Goal: Task Accomplishment & Management: Complete application form

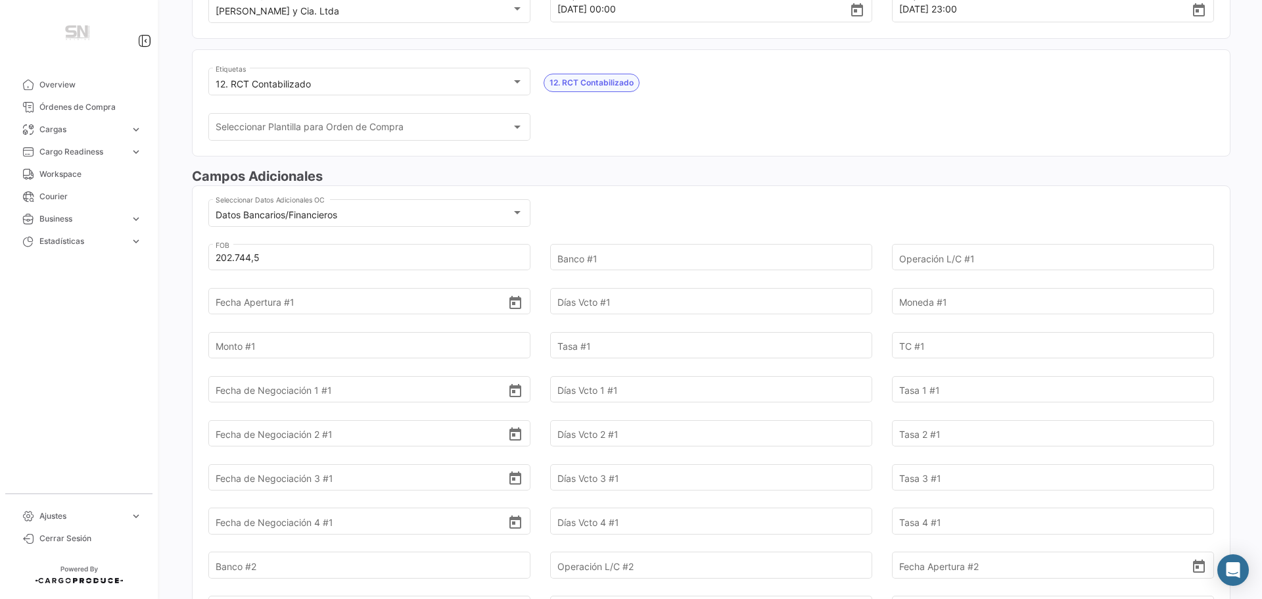
scroll to position [197, 0]
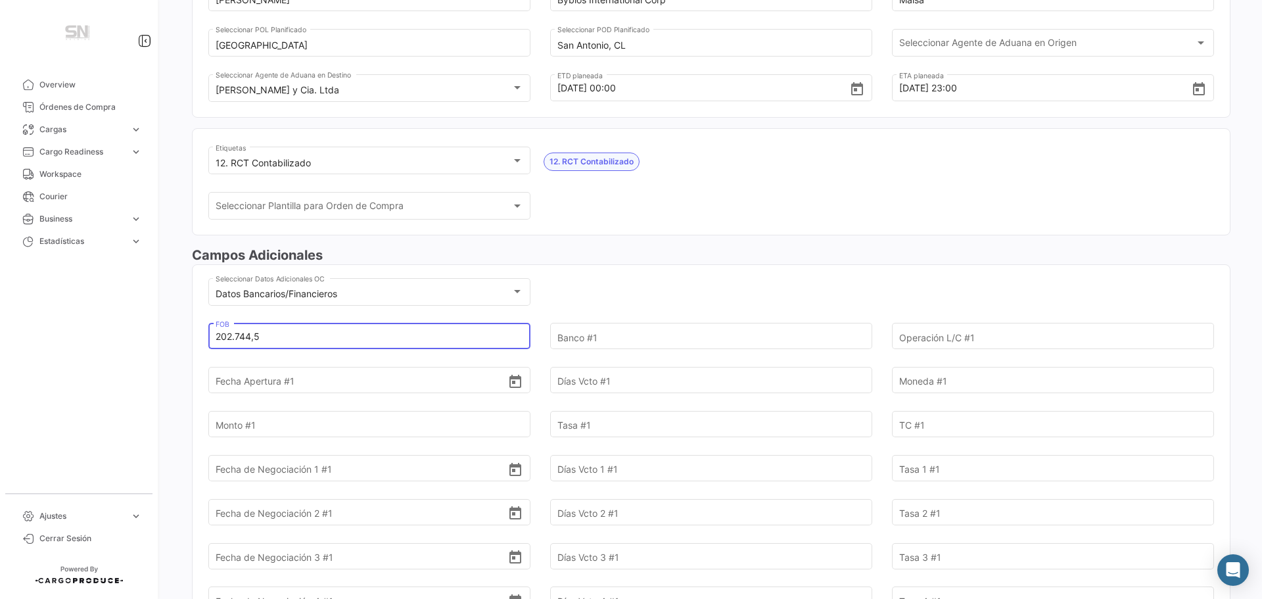
click at [311, 338] on input "202.744,5" at bounding box center [362, 337] width 293 height 46
type input "2"
type input "286.868,20"
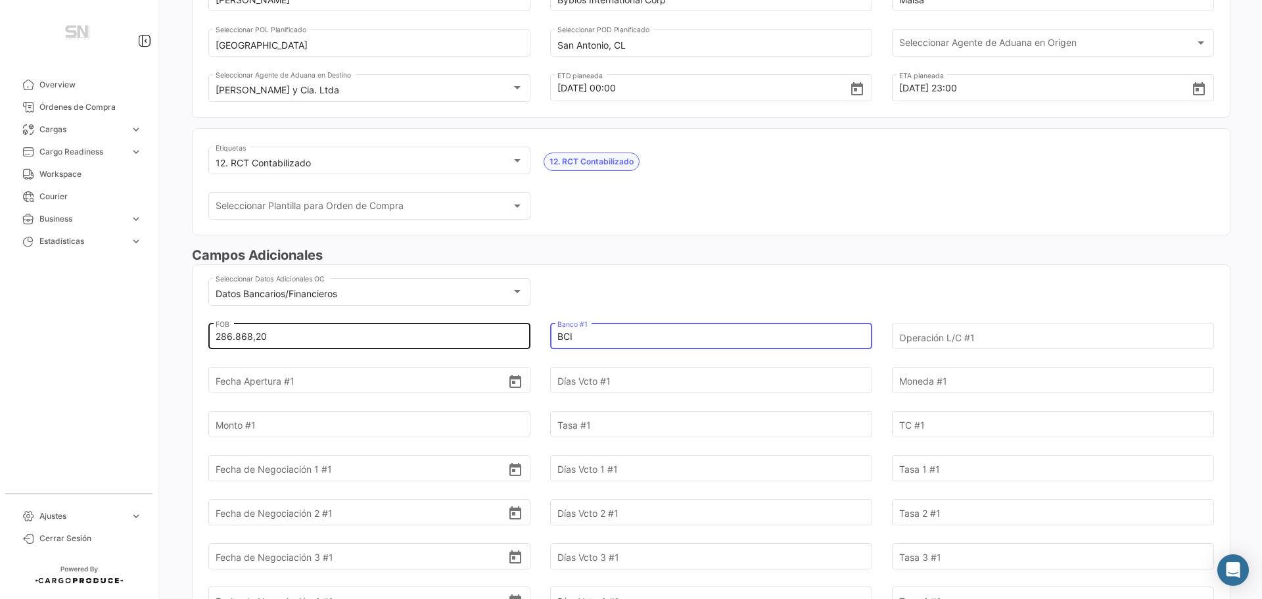
type input "BCI"
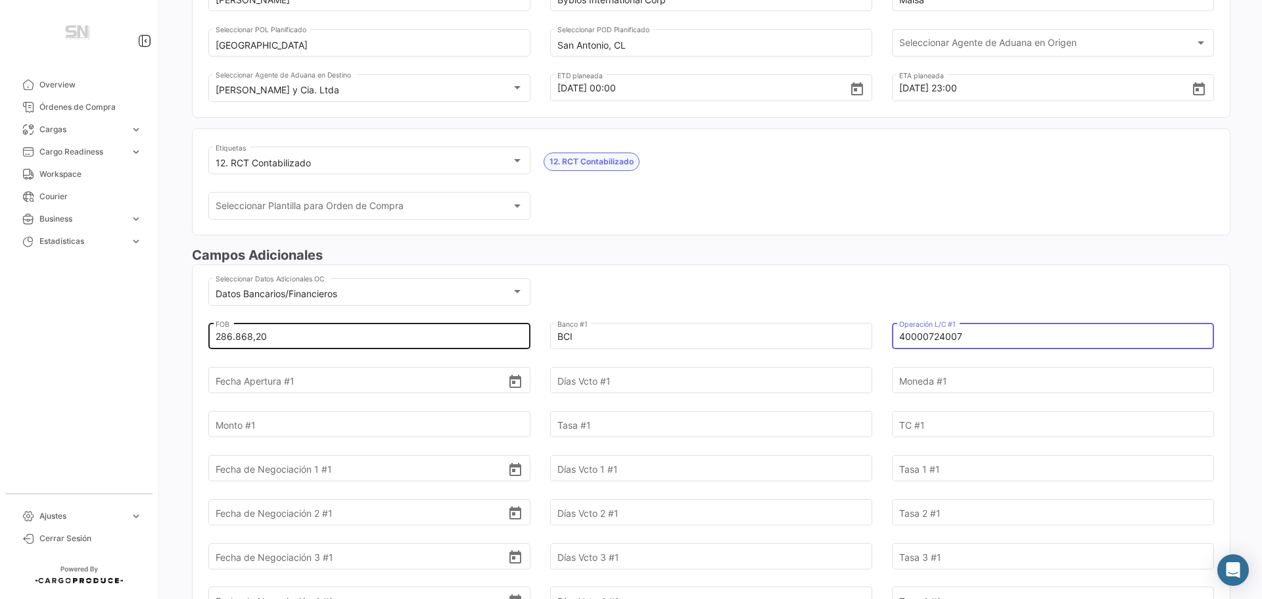
type input "40000724007"
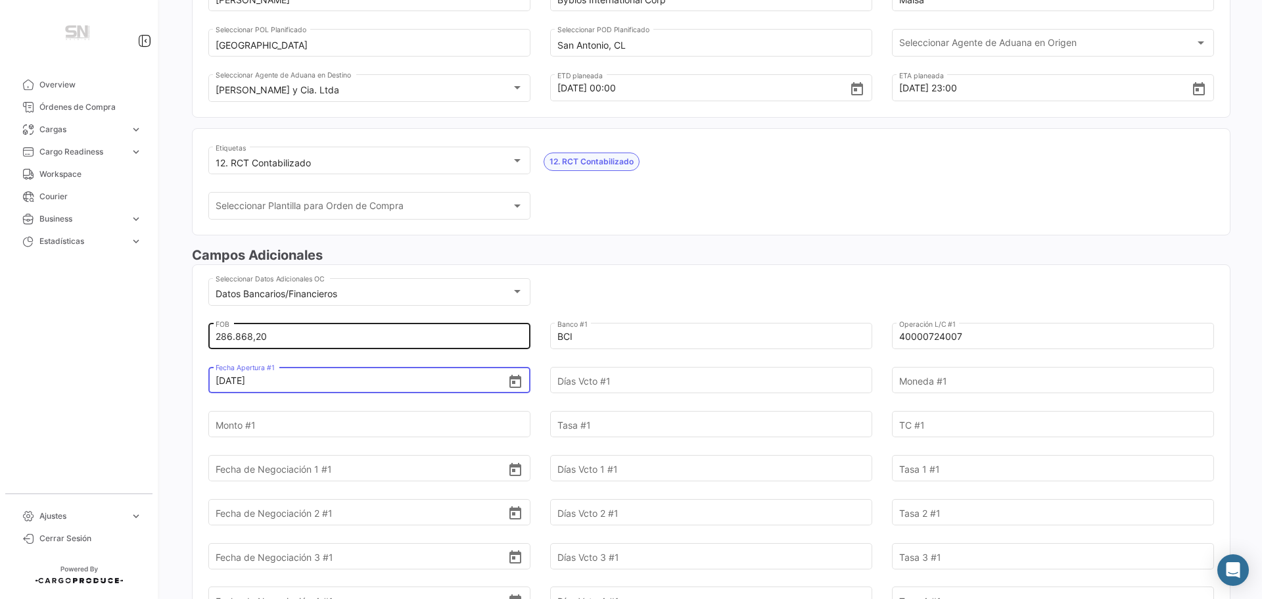
type input "[DATE]"
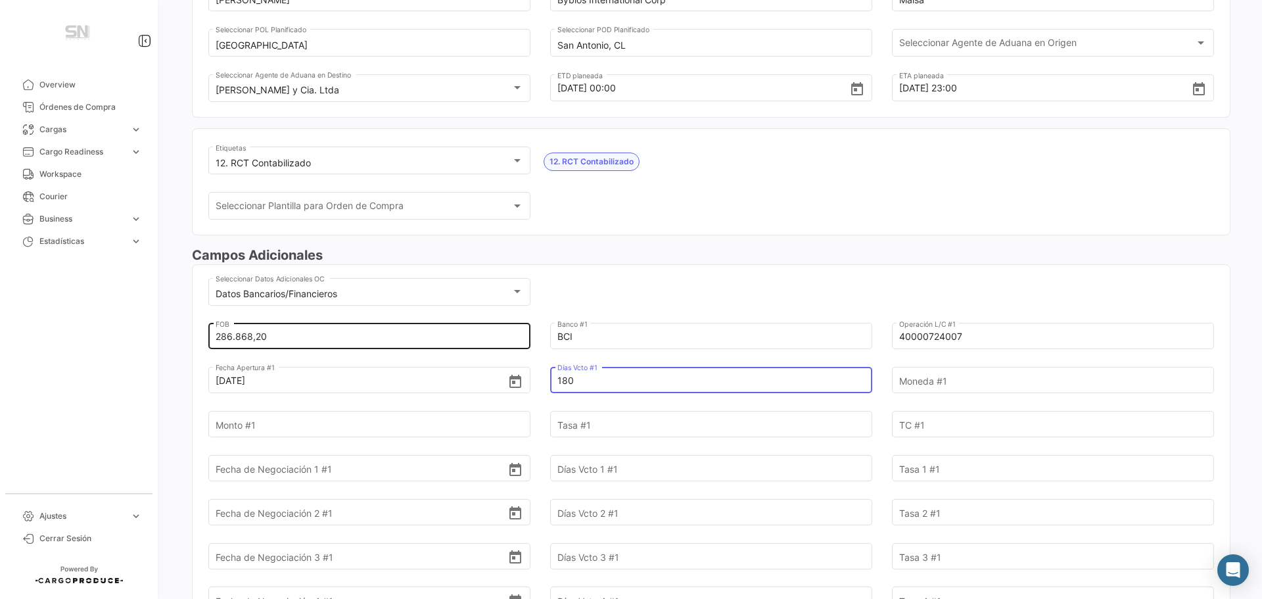
type input "180"
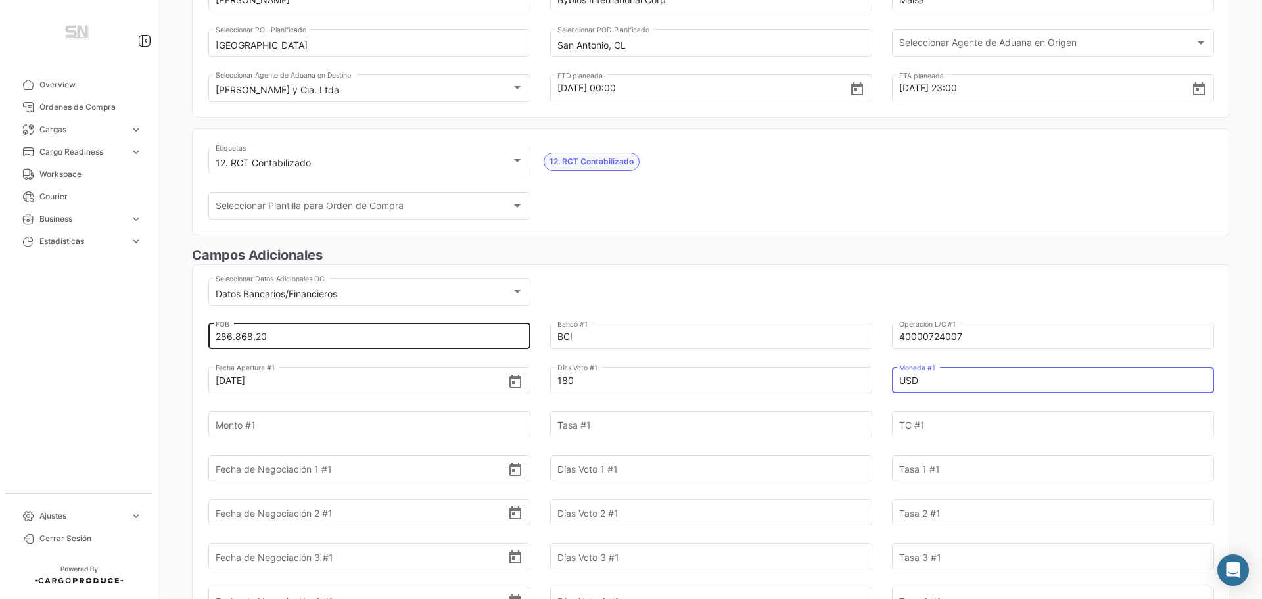
type input "USD"
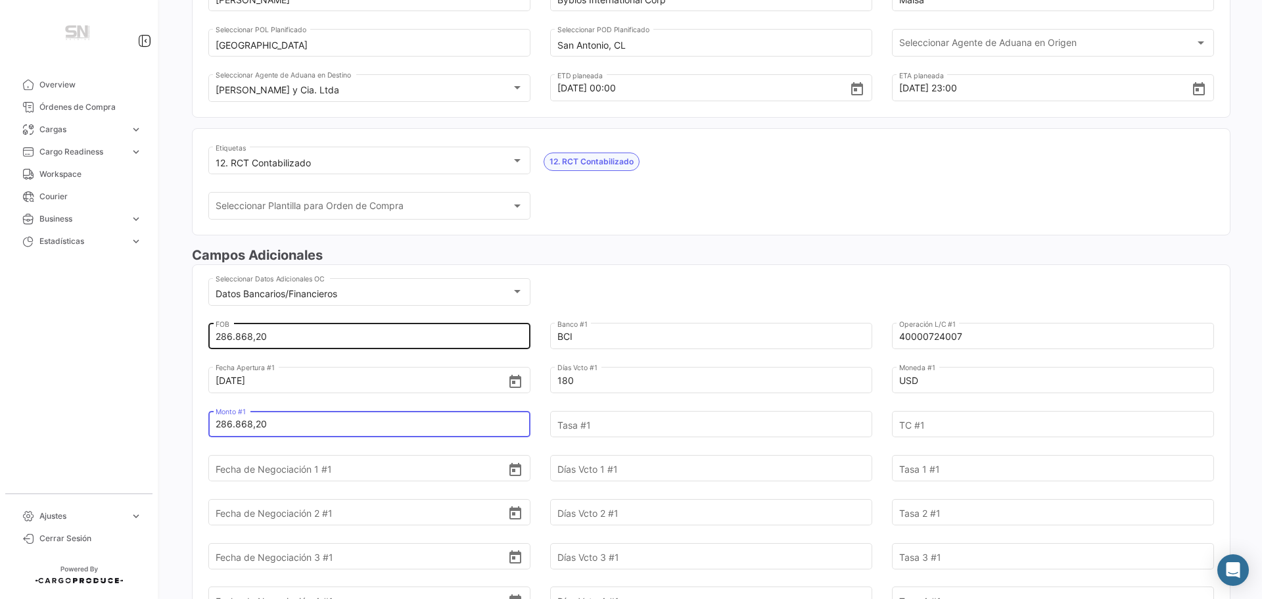
type input "286.868,20"
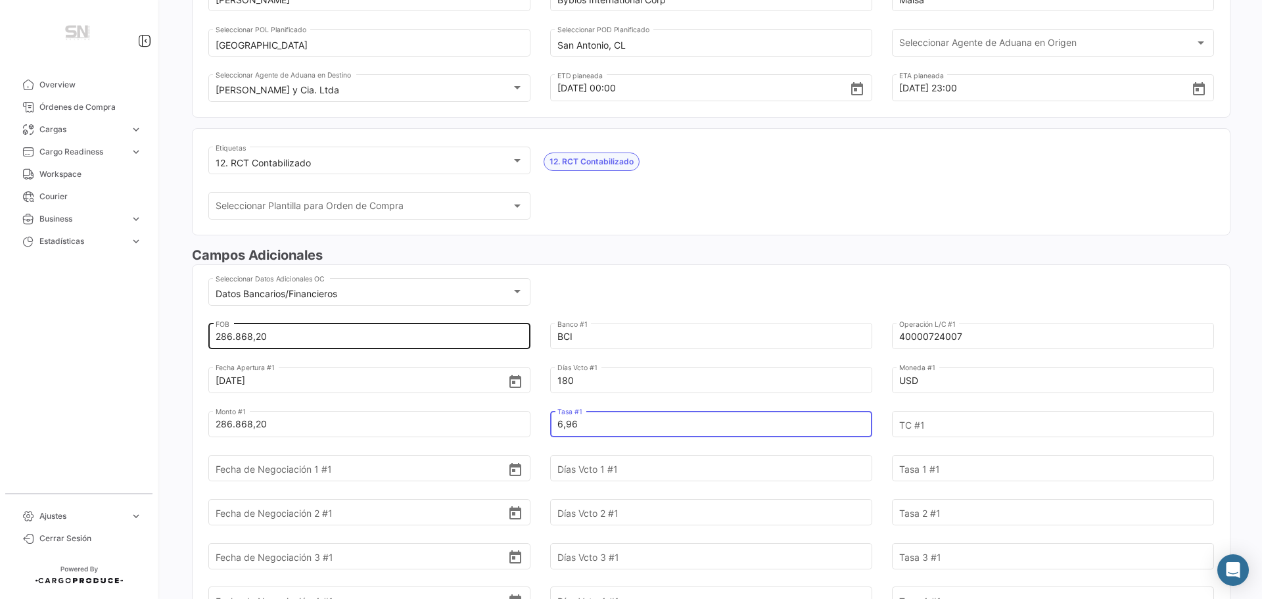
type input "6,96"
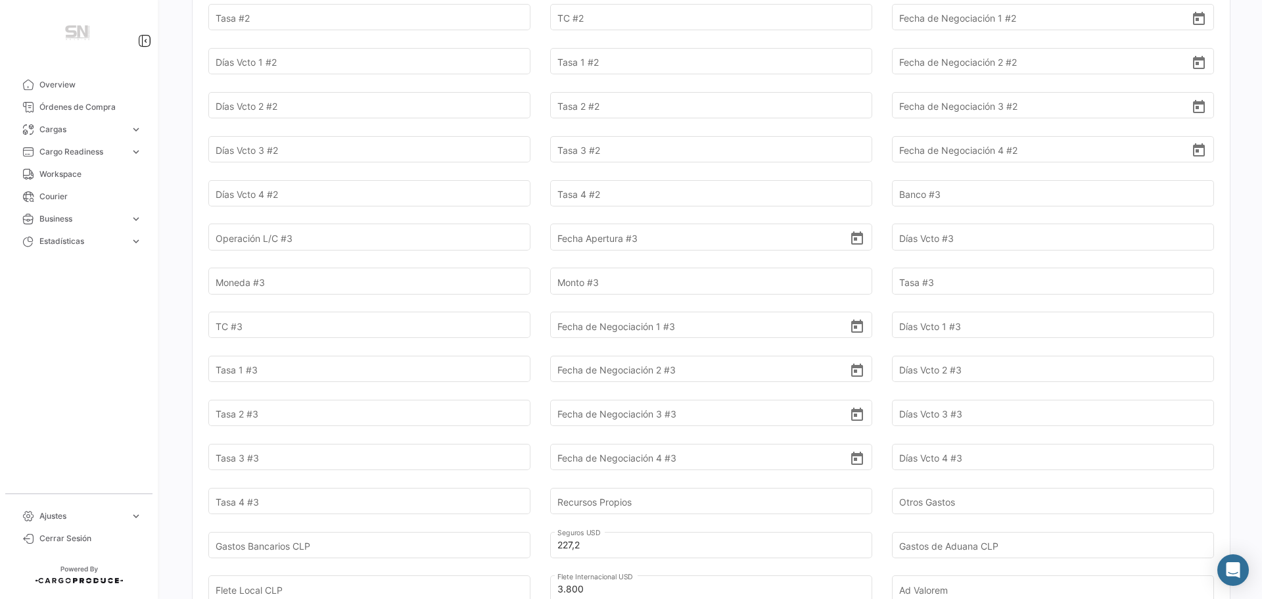
scroll to position [986, 0]
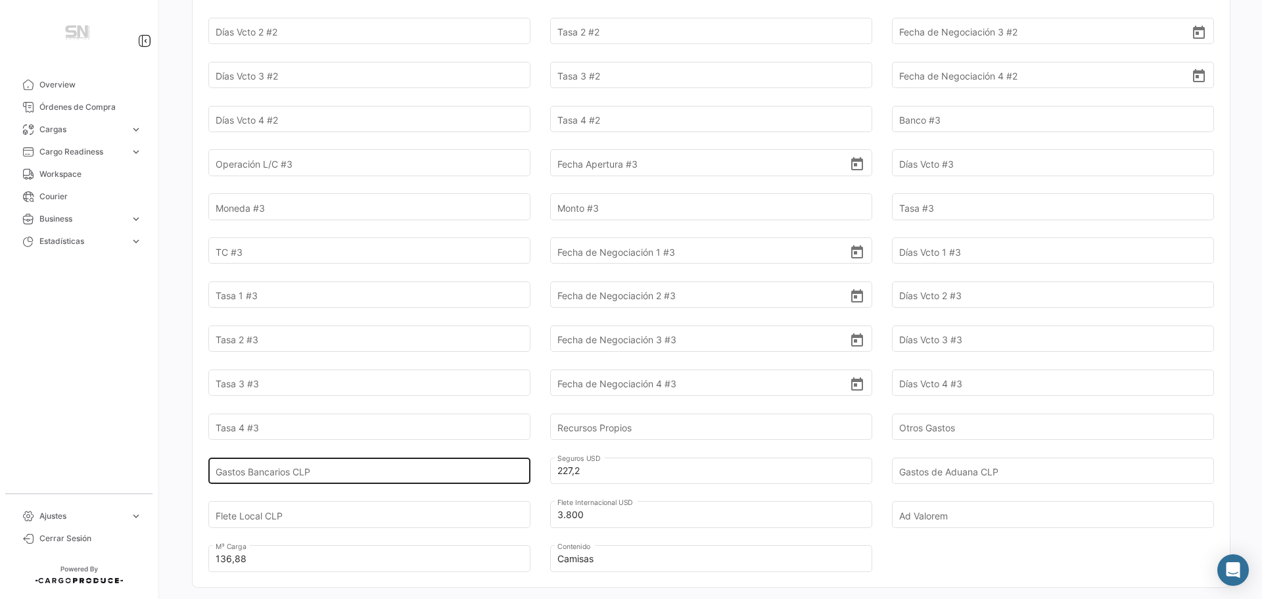
type input "1"
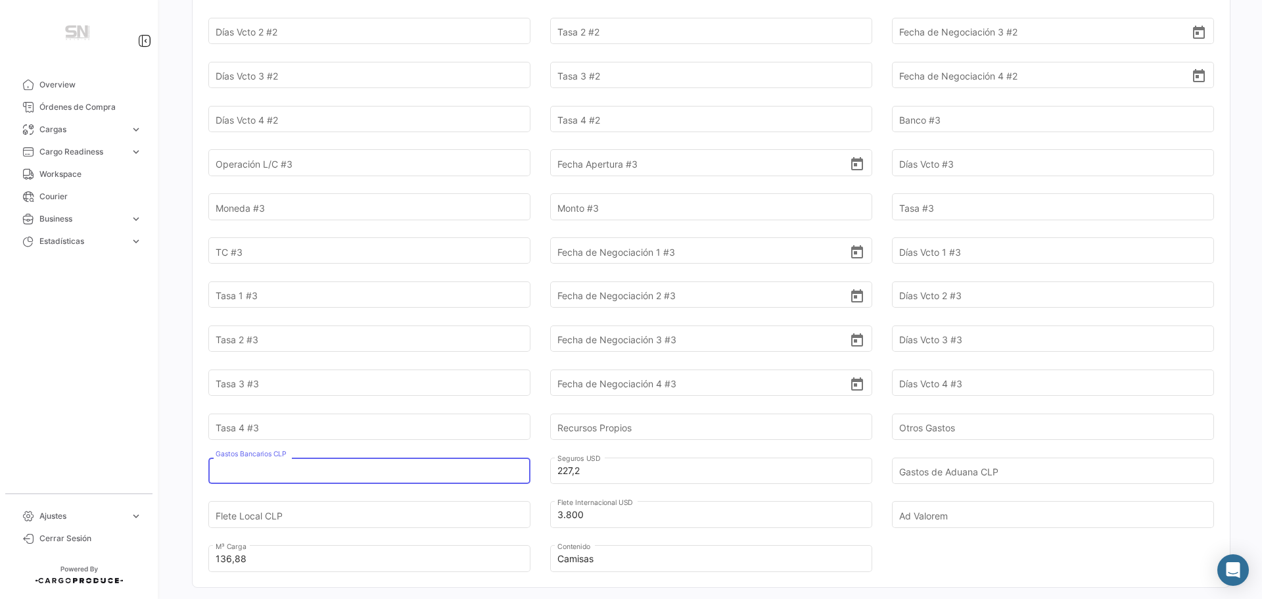
click at [291, 472] on input "Gastos Bancarios CLP" at bounding box center [362, 471] width 293 height 46
type input "84.609"
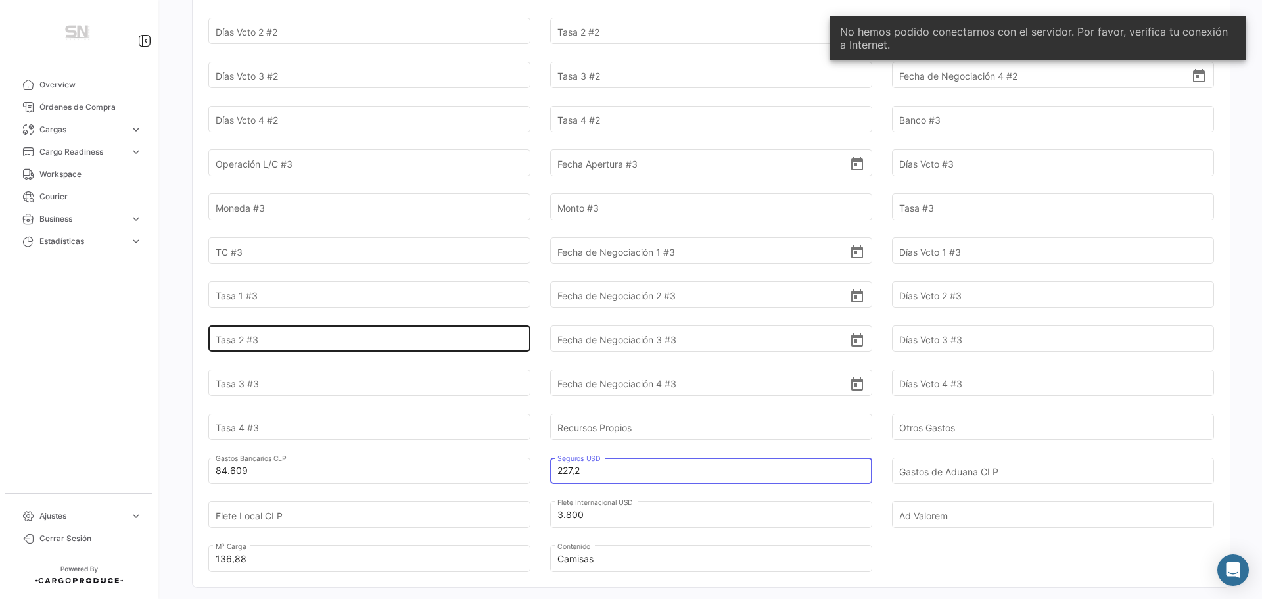
click at [268, 337] on input "Tasa 2 #3" at bounding box center [362, 339] width 293 height 46
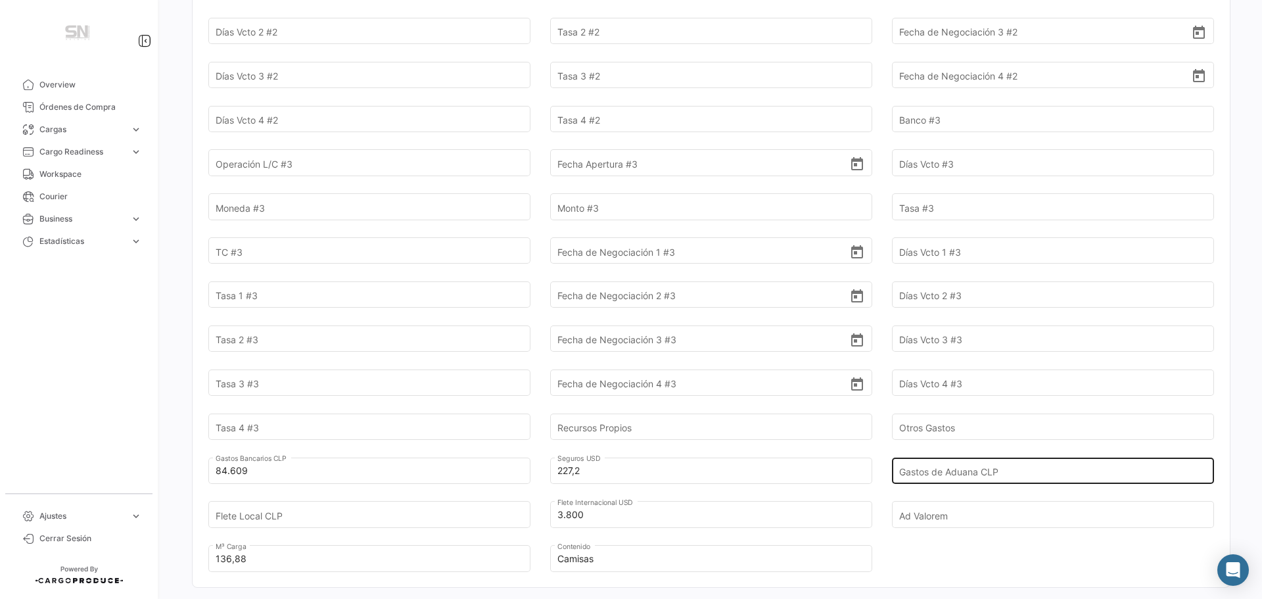
click at [950, 469] on input "Gastos de Aduana CLP" at bounding box center [1045, 471] width 293 height 46
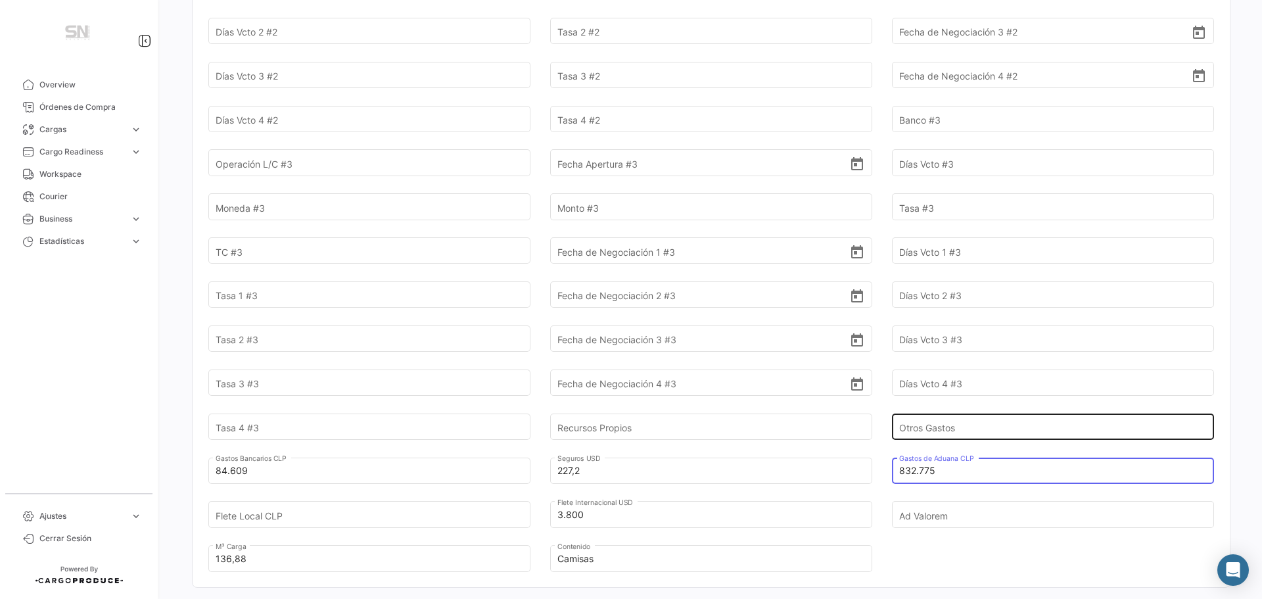
type input "832.775"
click at [974, 425] on input "Otros Gastos" at bounding box center [1045, 427] width 293 height 46
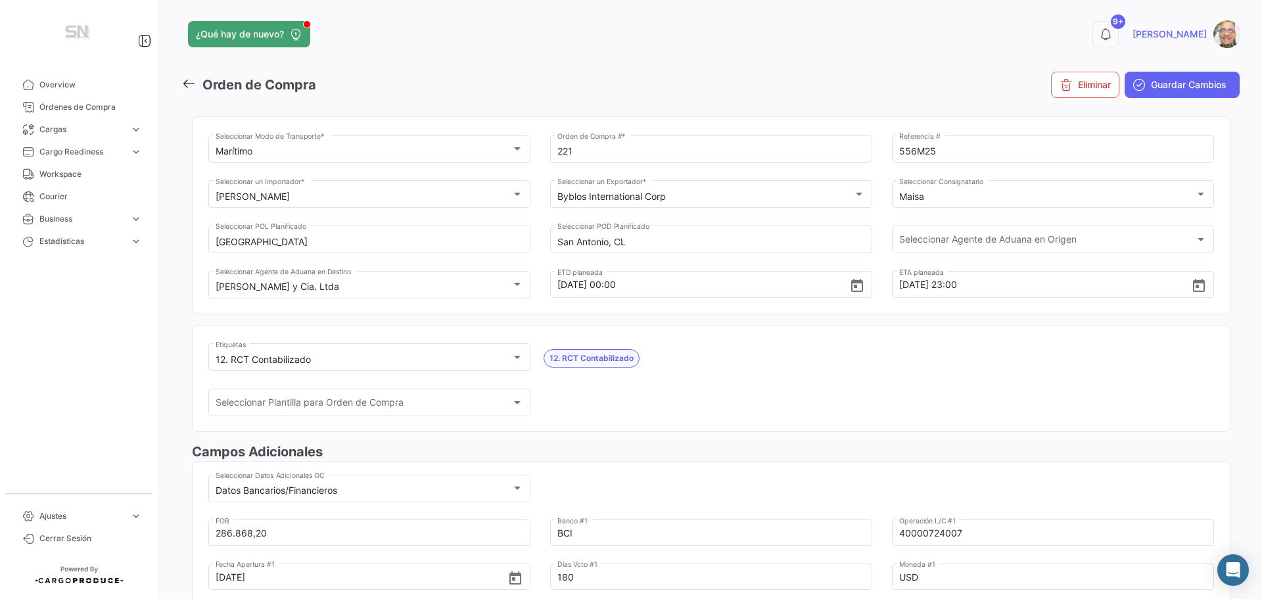
scroll to position [0, 0]
click at [1164, 88] on span "Guardar Cambios" at bounding box center [1189, 85] width 76 height 13
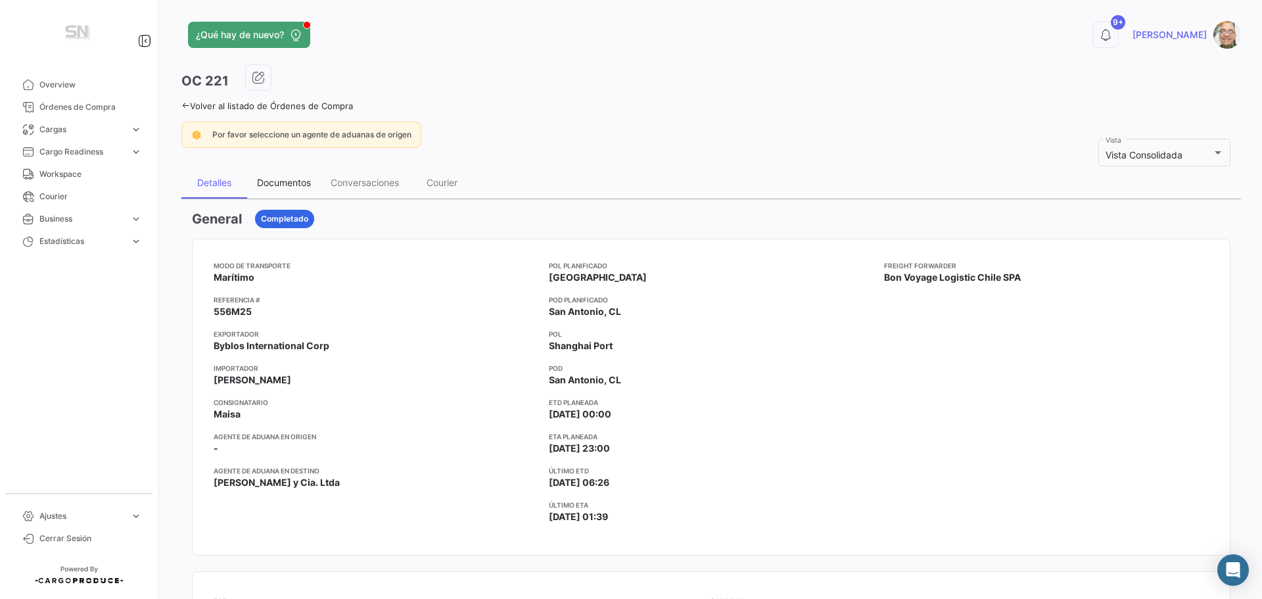
click at [294, 183] on div "Documentos" at bounding box center [284, 182] width 54 height 11
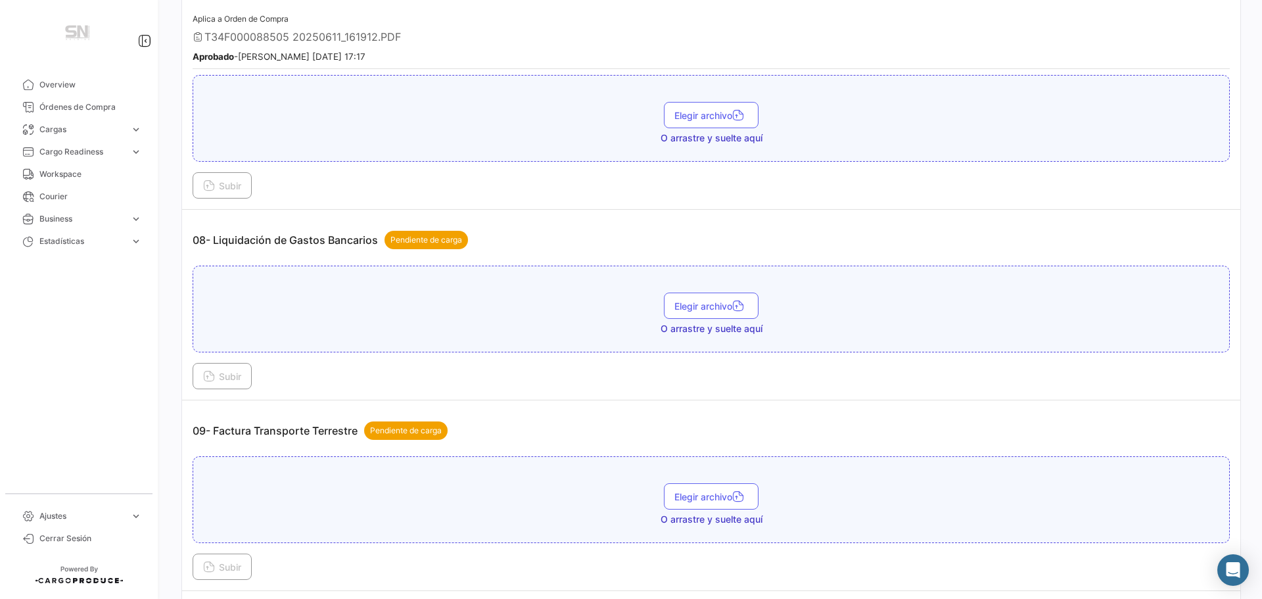
scroll to position [1841, 0]
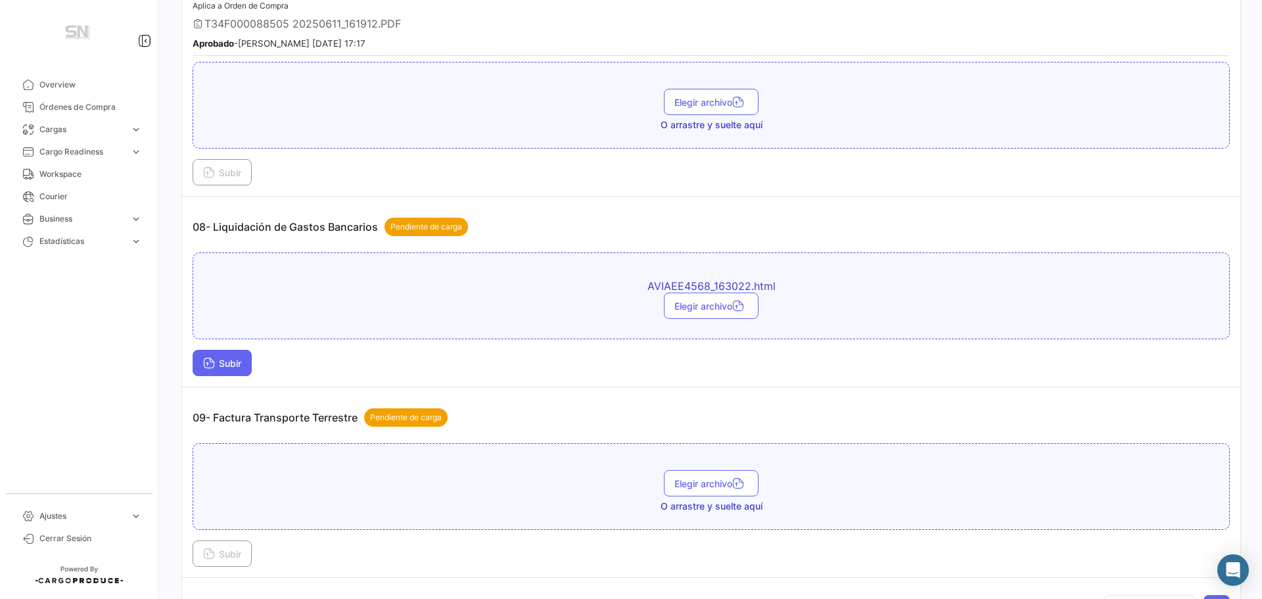
click at [235, 361] on span "Subir" at bounding box center [222, 363] width 38 height 11
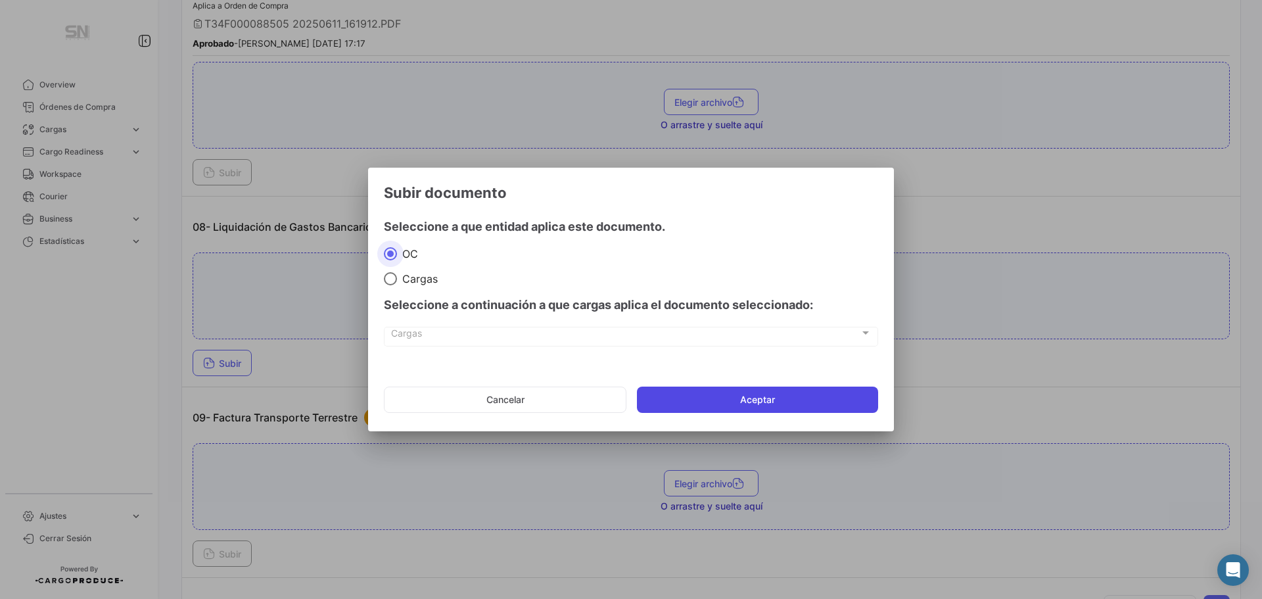
click at [686, 404] on button "Aceptar" at bounding box center [757, 400] width 241 height 26
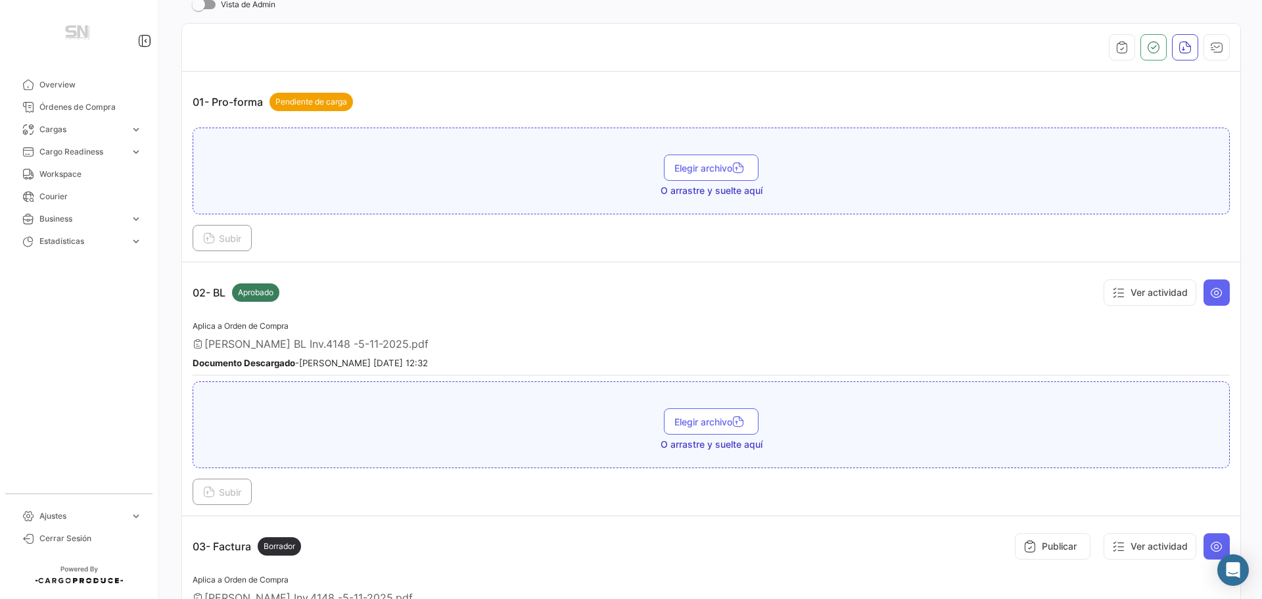
scroll to position [0, 0]
